Goal: Find specific page/section: Find specific page/section

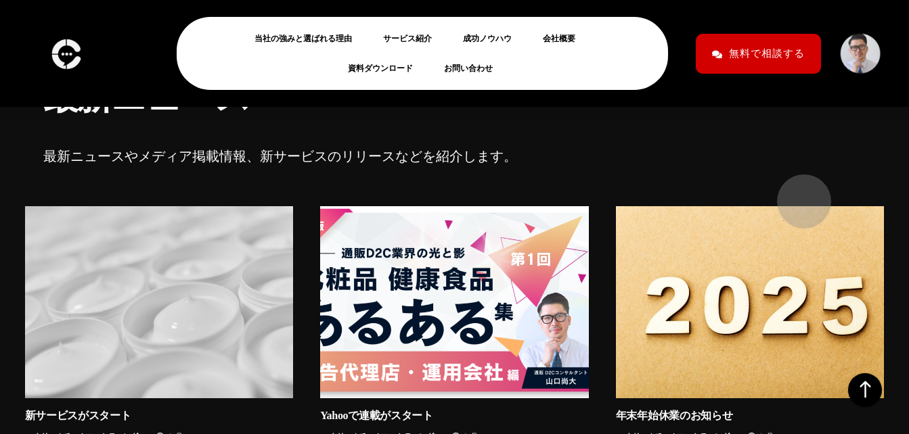
scroll to position [12952, 0]
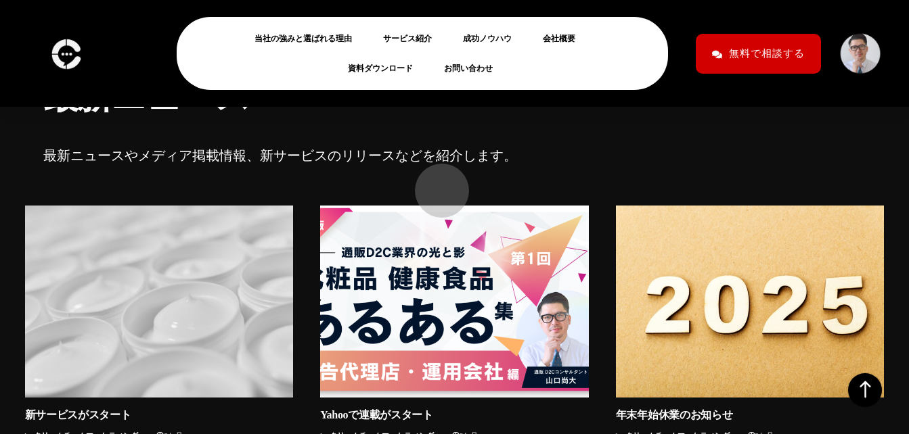
click at [435, 206] on img at bounding box center [454, 302] width 269 height 192
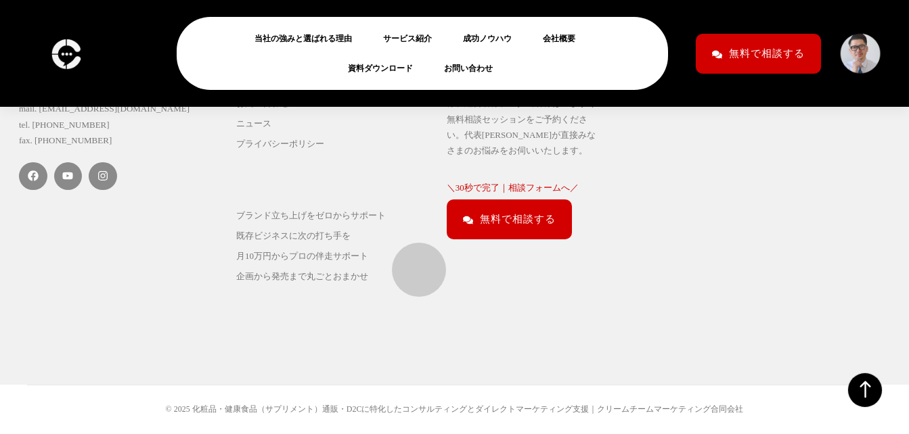
scroll to position [2491, 0]
click at [233, 32] on link "サービス紹介" at bounding box center [289, 22] width 112 height 20
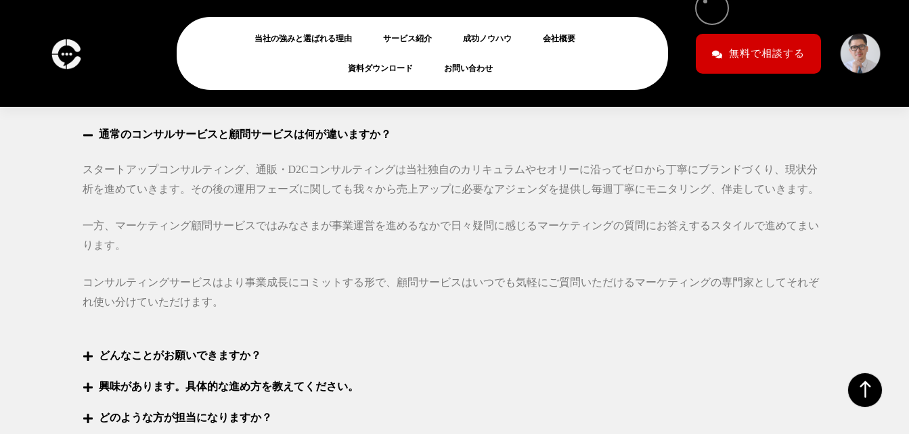
scroll to position [5495, 0]
